Goal: Task Accomplishment & Management: Manage account settings

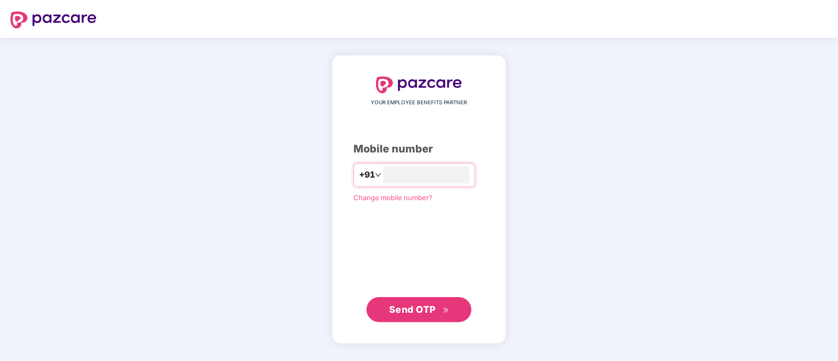
type input "**********"
click at [398, 310] on span "Send OTP" at bounding box center [412, 309] width 47 height 11
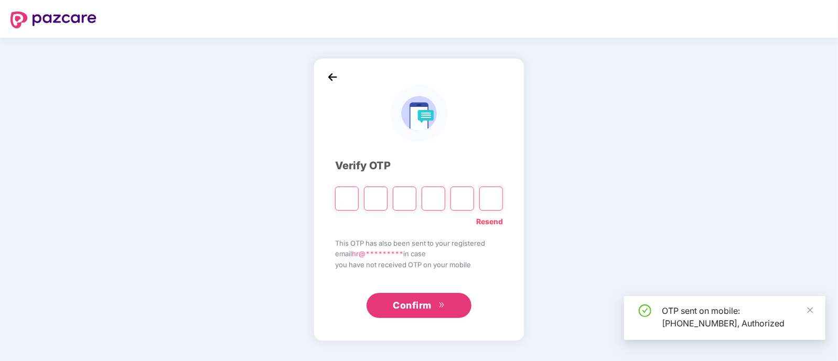
click at [346, 200] on input "Please enter verification code. Digit 1" at bounding box center [347, 199] width 24 height 24
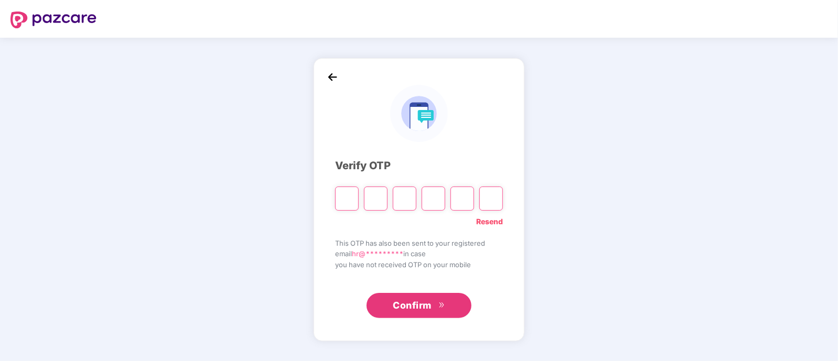
click at [346, 200] on input "Please enter verification code. Digit 1" at bounding box center [347, 199] width 24 height 24
type input "*"
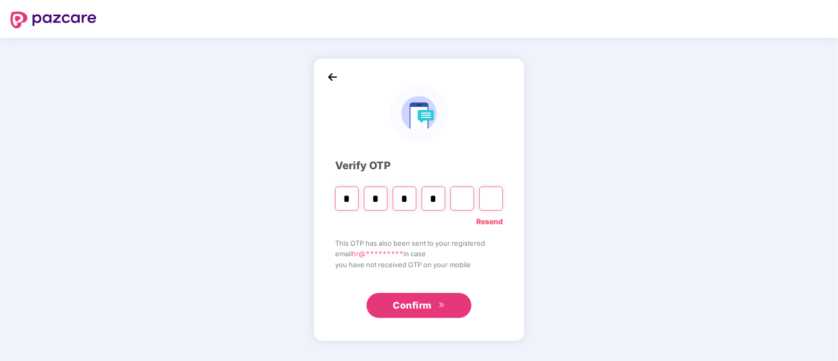
type input "*"
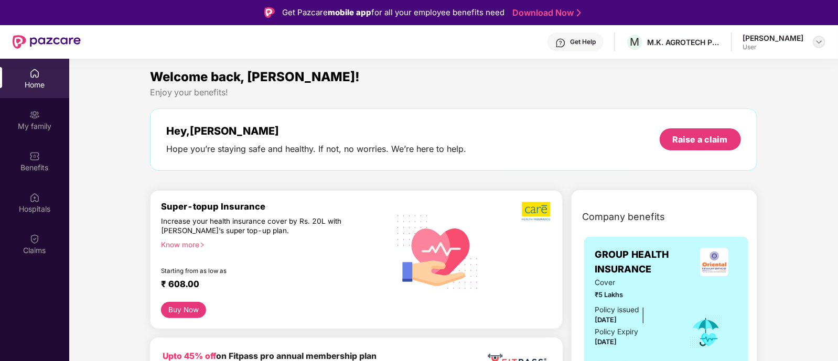
click at [818, 40] on img at bounding box center [819, 42] width 8 height 8
click at [34, 119] on img at bounding box center [34, 115] width 10 height 10
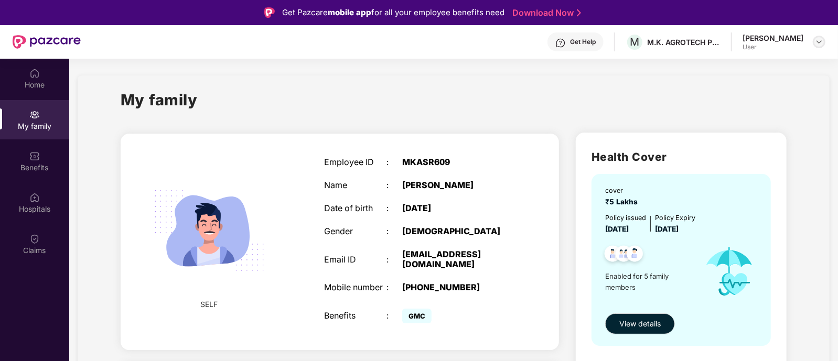
click at [817, 42] on img at bounding box center [819, 42] width 8 height 8
click at [729, 67] on div "Logout" at bounding box center [770, 66] width 136 height 20
